Goal: Information Seeking & Learning: Learn about a topic

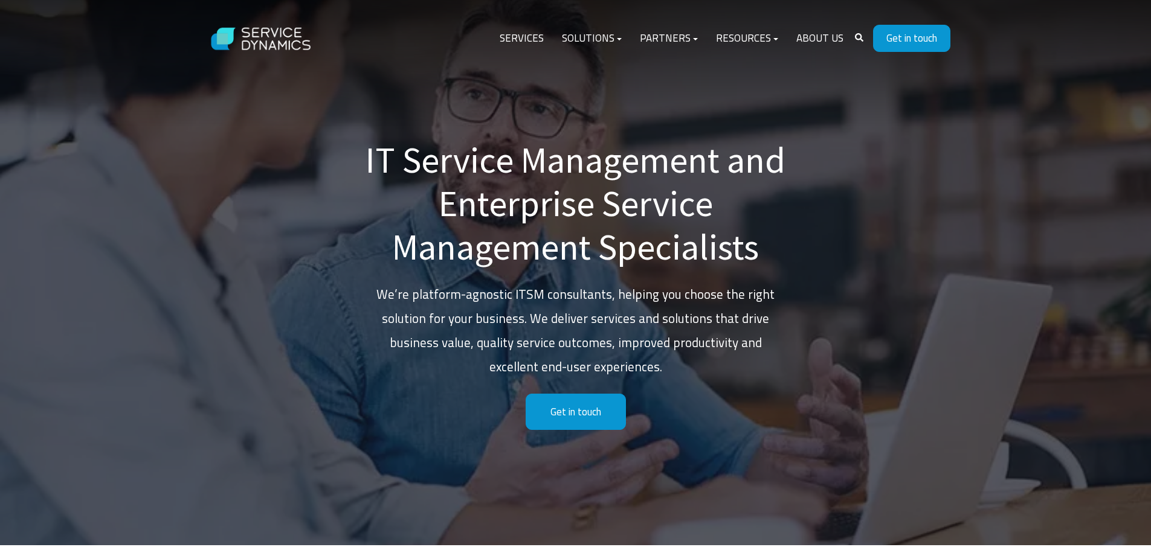
click at [649, 339] on p "We’re platform-agnostic ITSM consultants, helping you choose the right solution…" at bounding box center [575, 331] width 423 height 97
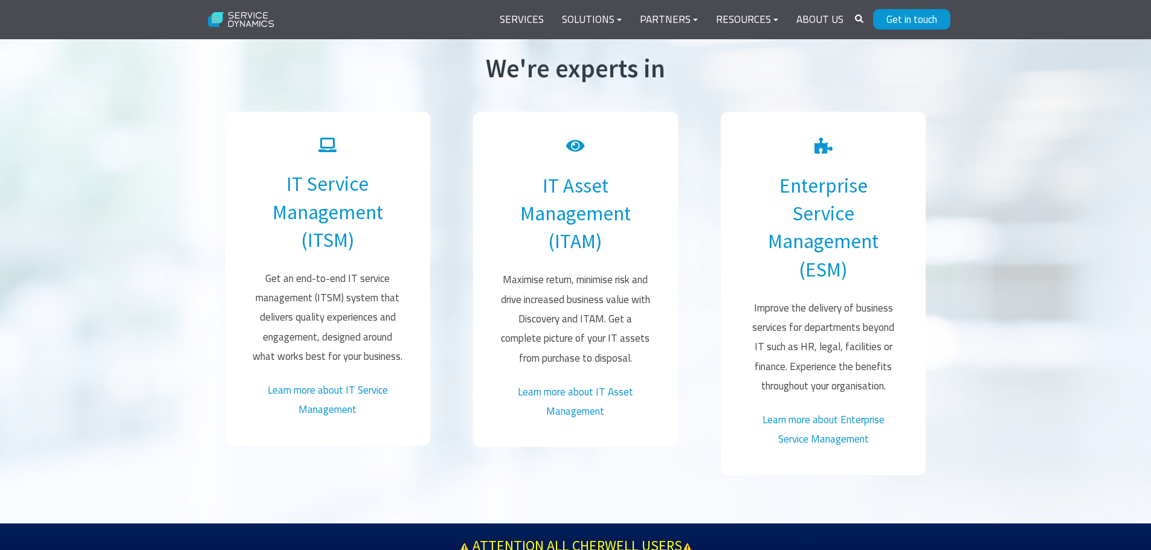
scroll to position [725, 0]
